Goal: Check status: Check status

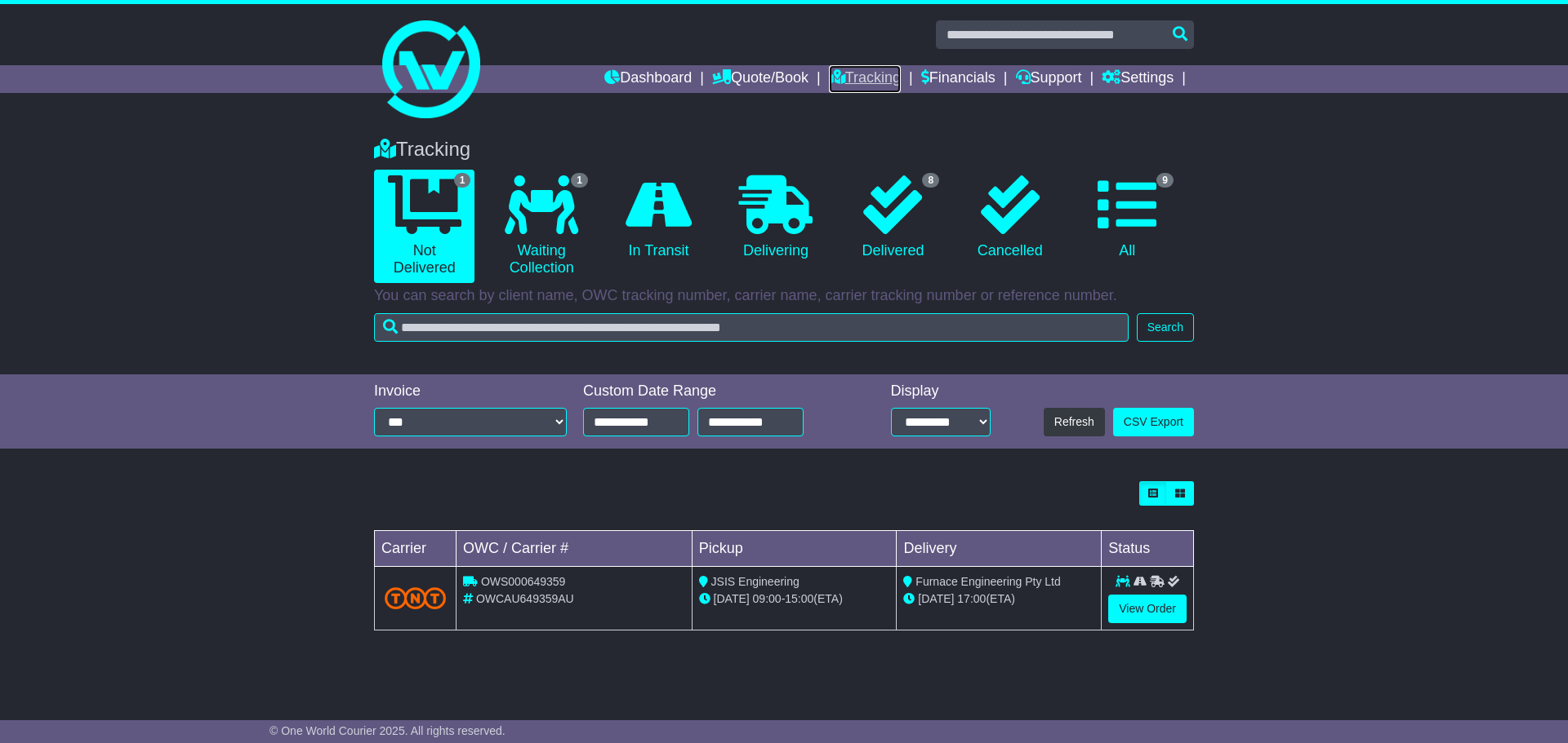
click at [886, 72] on link "Tracking" at bounding box center [864, 78] width 72 height 28
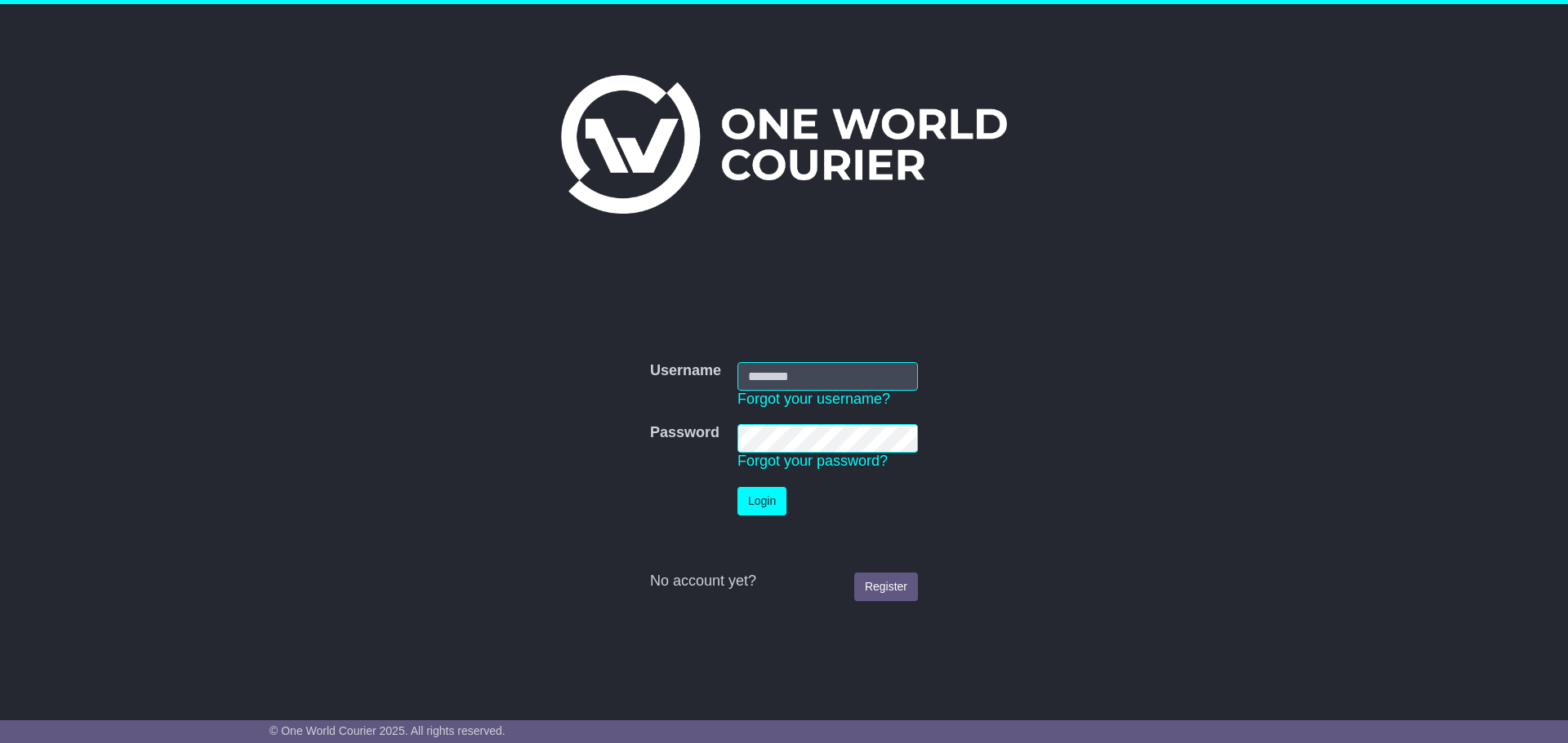
type input "**********"
click at [781, 512] on button "Login" at bounding box center [762, 501] width 49 height 29
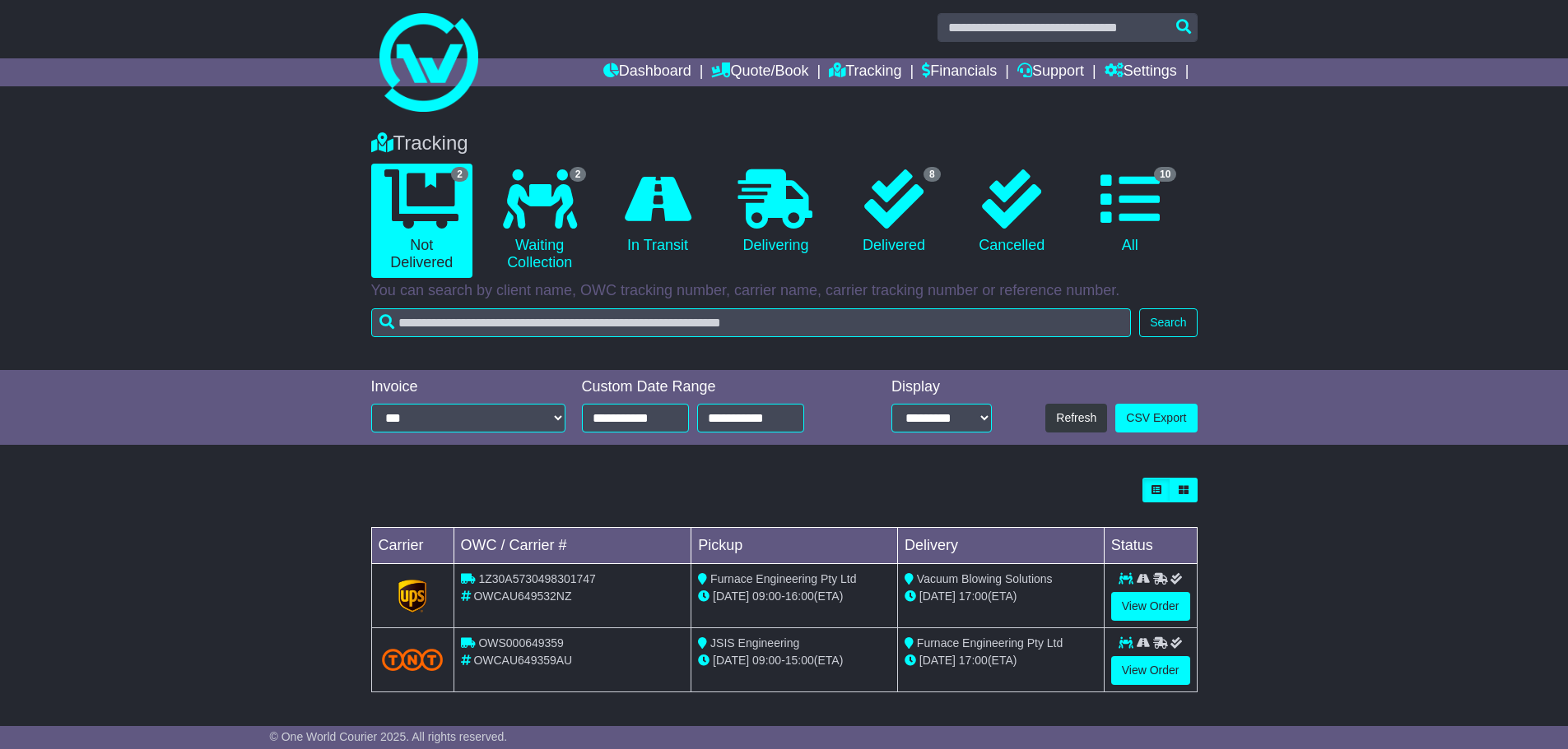
scroll to position [9, 0]
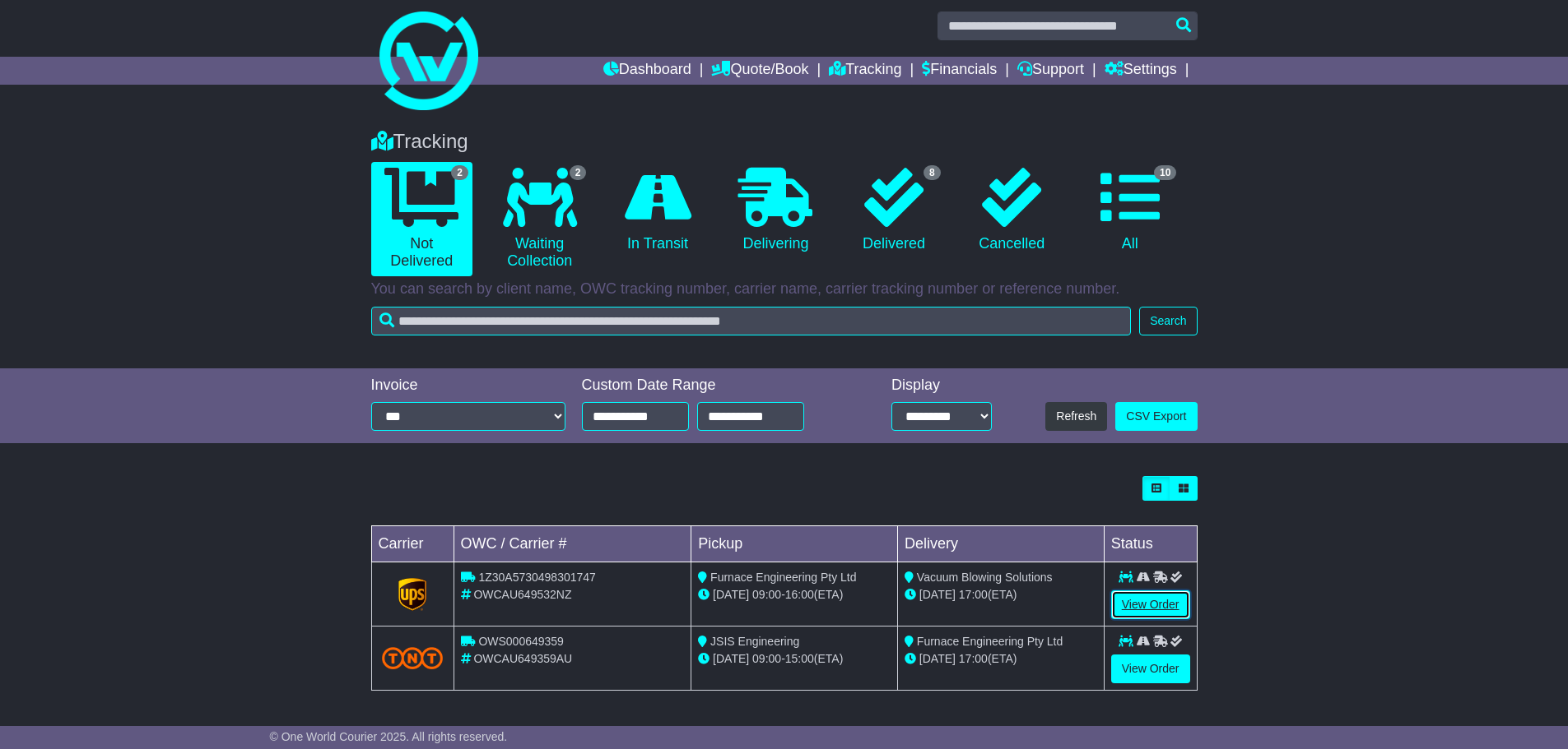
click at [1147, 606] on link "View Order" at bounding box center [1151, 606] width 79 height 29
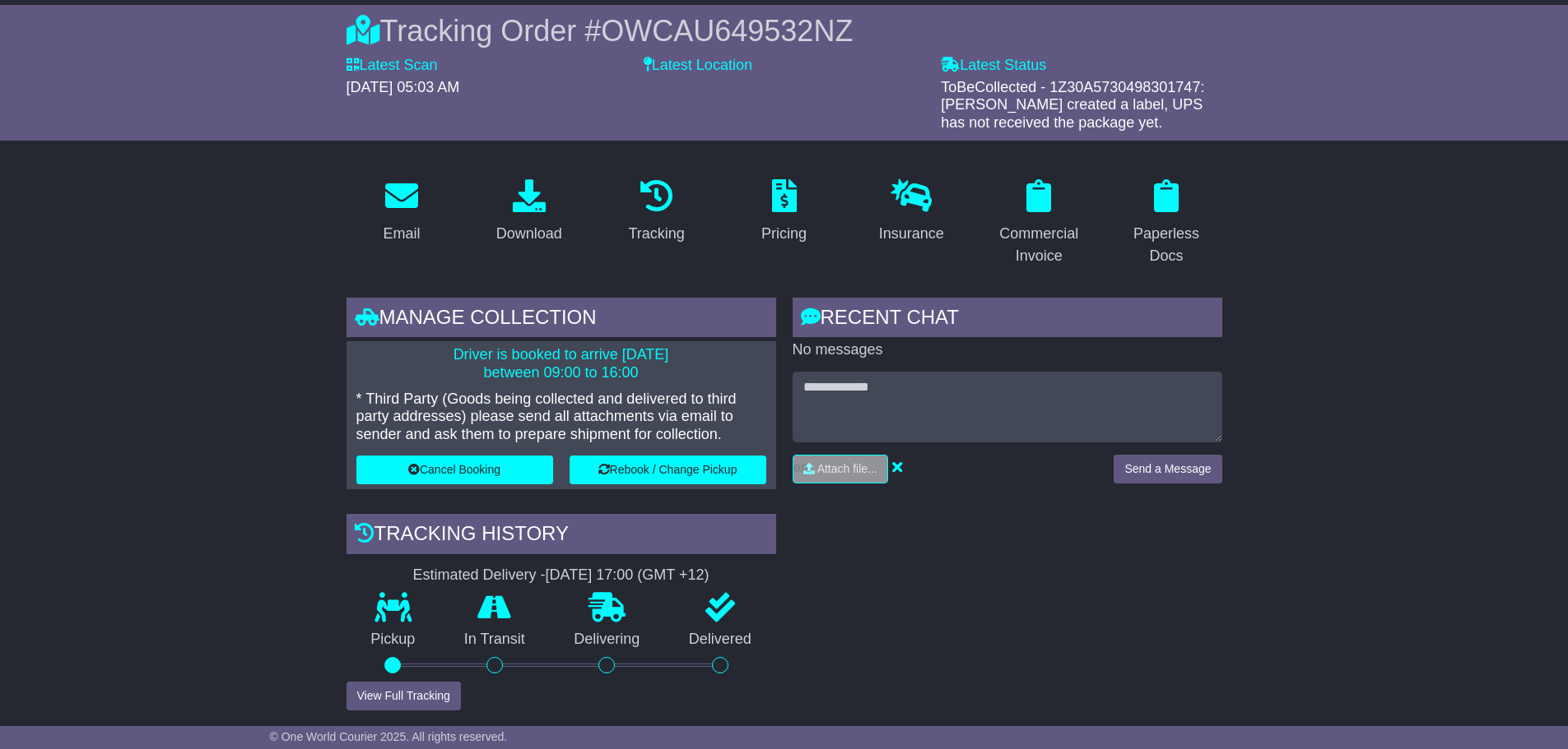
scroll to position [165, 0]
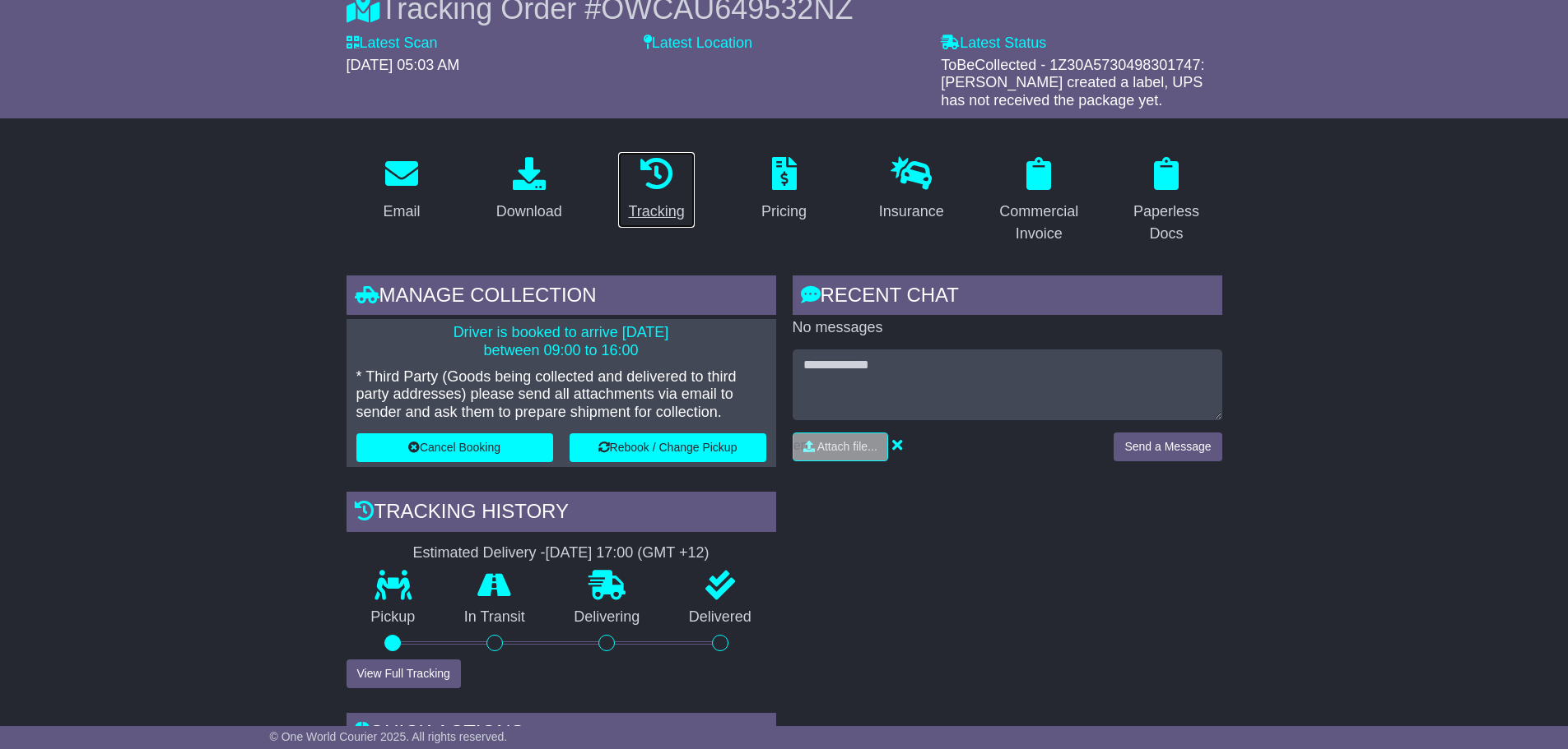
click at [661, 214] on div "Tracking" at bounding box center [656, 212] width 56 height 22
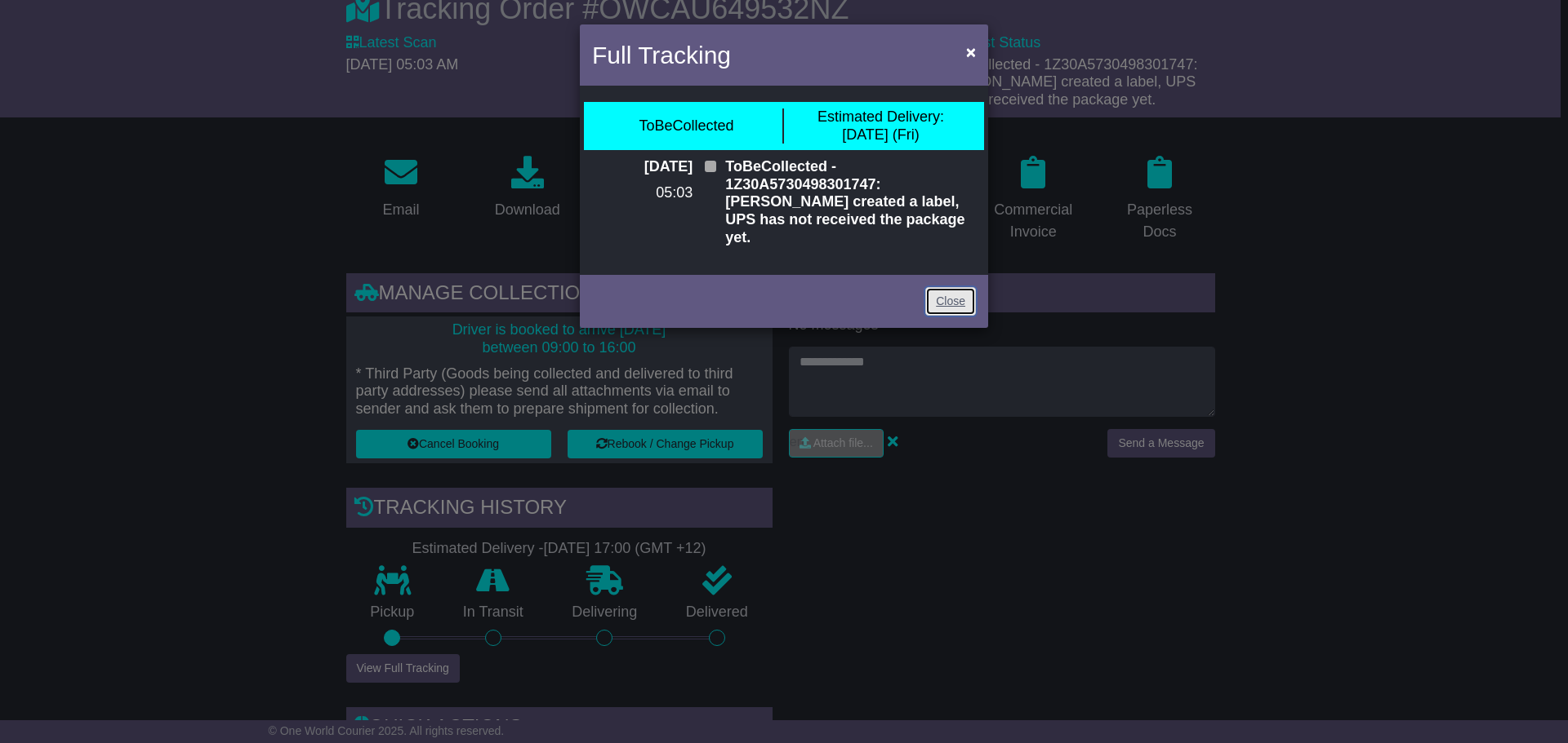
click at [956, 287] on link "Close" at bounding box center [950, 302] width 51 height 29
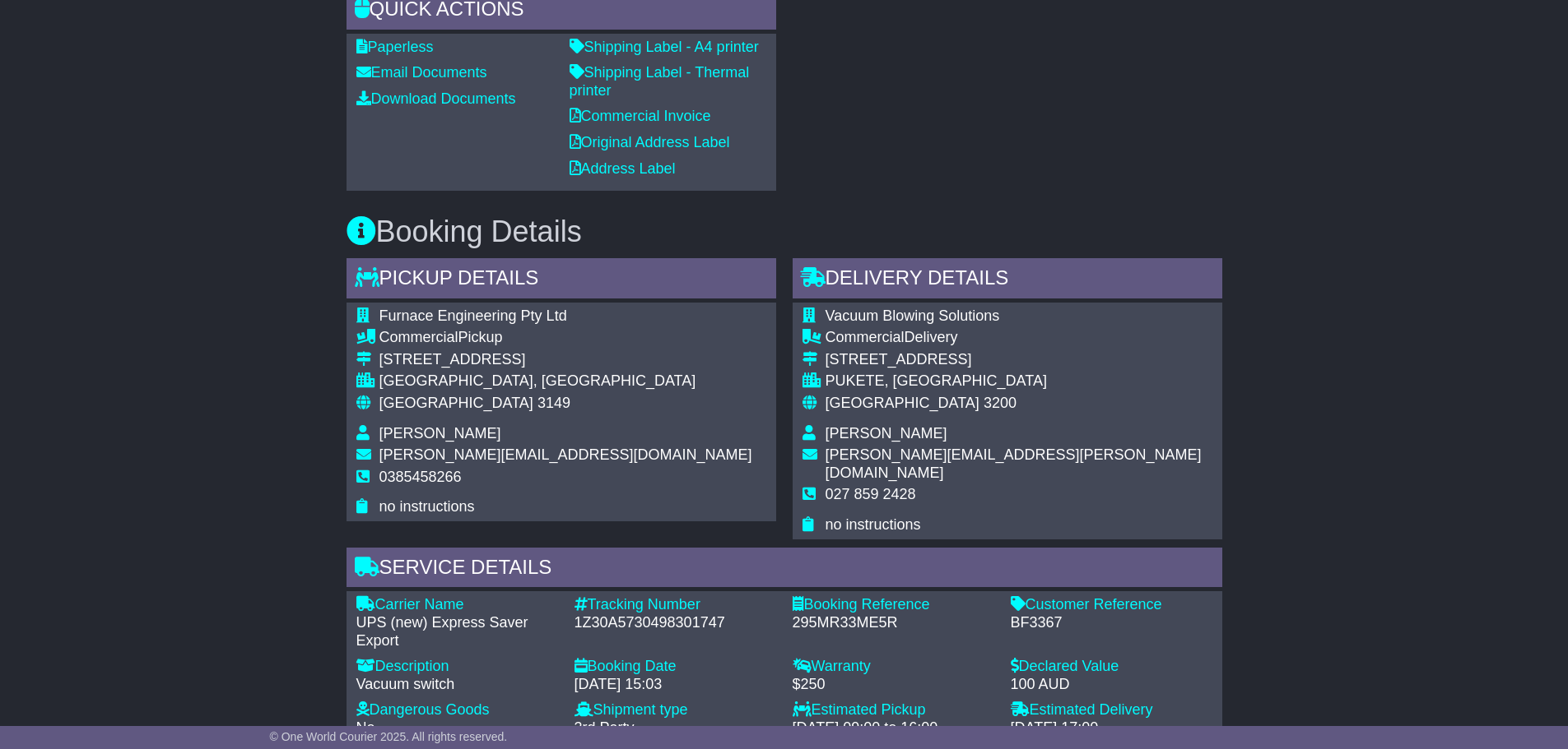
scroll to position [987, 0]
